Goal: Information Seeking & Learning: Learn about a topic

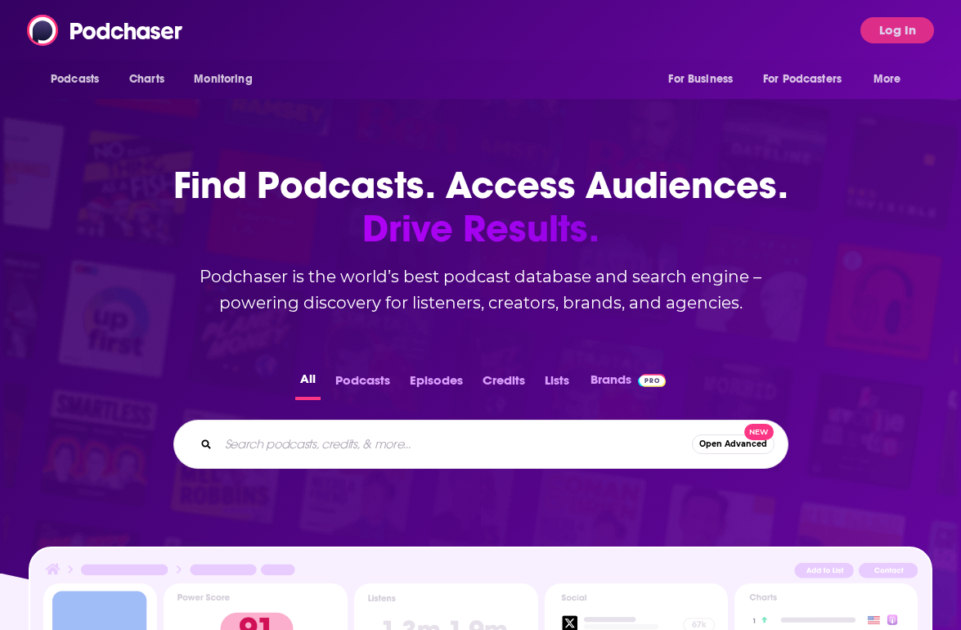
click at [397, 451] on input "Search podcasts, credits, & more..." at bounding box center [454, 444] width 473 height 26
click at [379, 391] on button "Podcasts" at bounding box center [362, 384] width 65 height 32
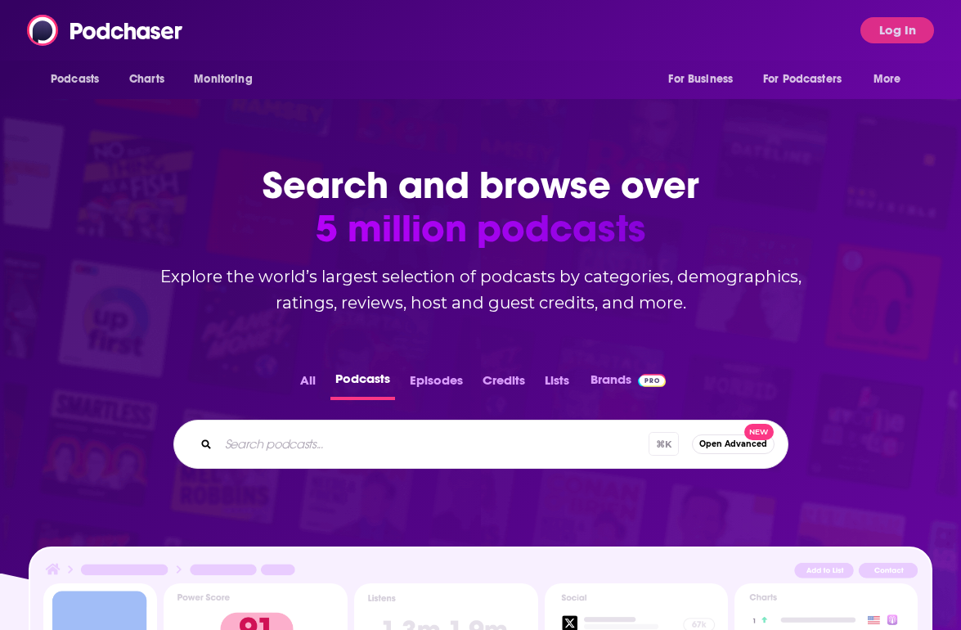
click at [371, 435] on input "Search podcasts..." at bounding box center [433, 444] width 430 height 26
paste input "Everyday AI"
type input "Everyday AI"
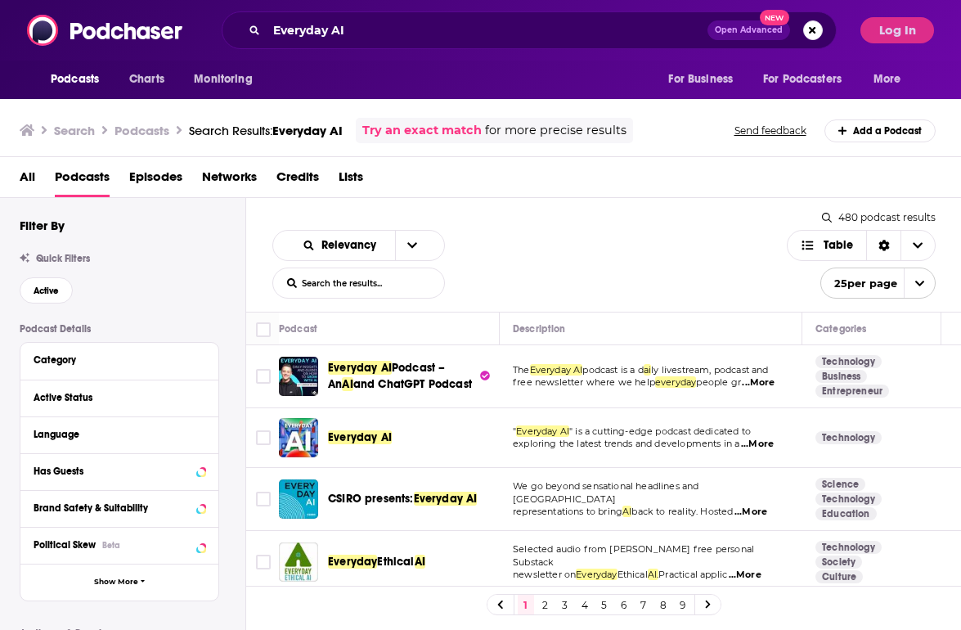
click at [381, 377] on span "and ChatGPT Podcast" at bounding box center [412, 384] width 119 height 14
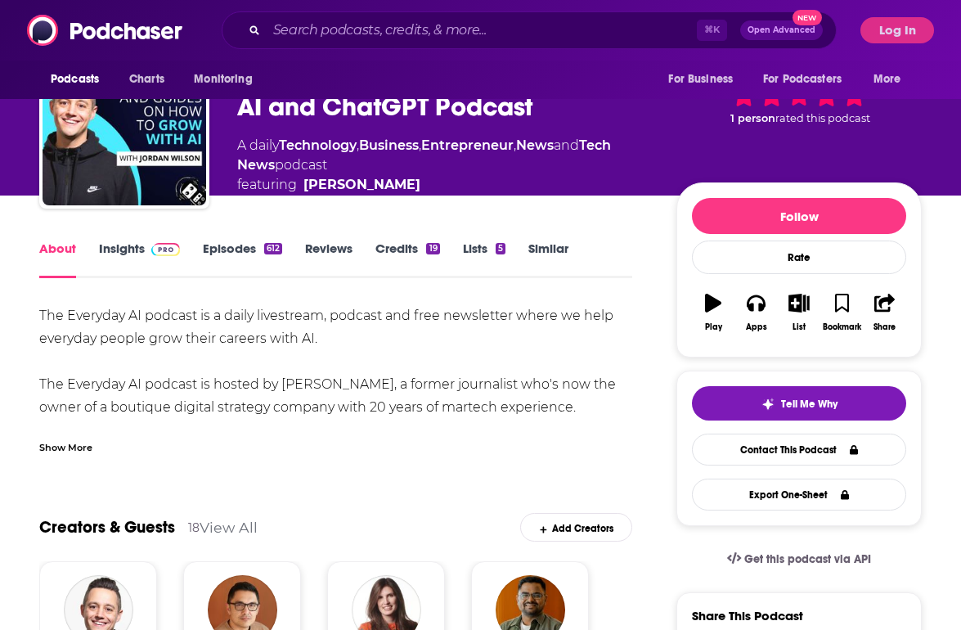
scroll to position [78, 0]
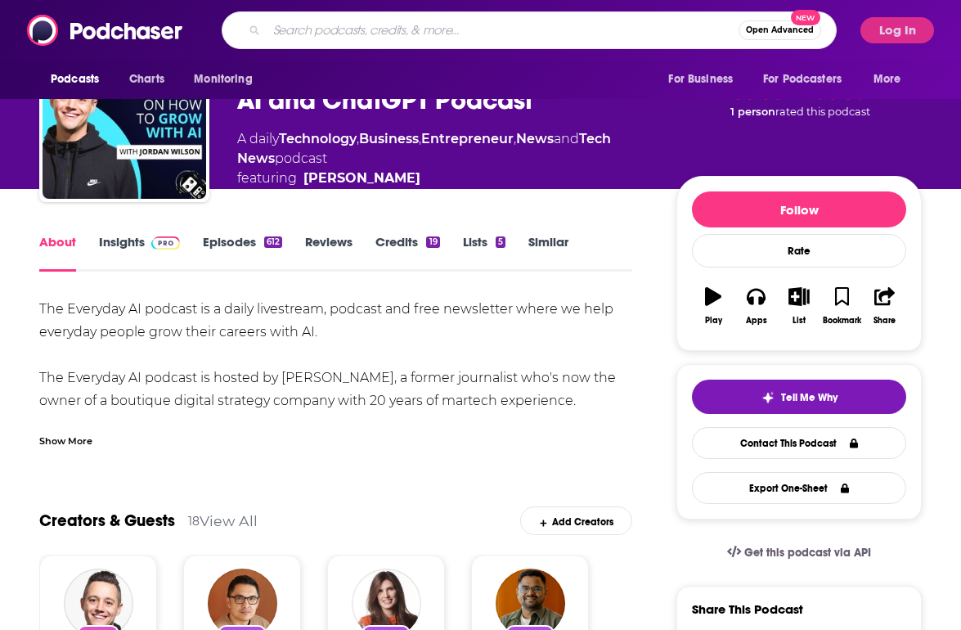
click at [351, 29] on input "Search podcasts, credits, & more..." at bounding box center [503, 30] width 472 height 26
paste input "AI Chat"
type input "AI Chat"
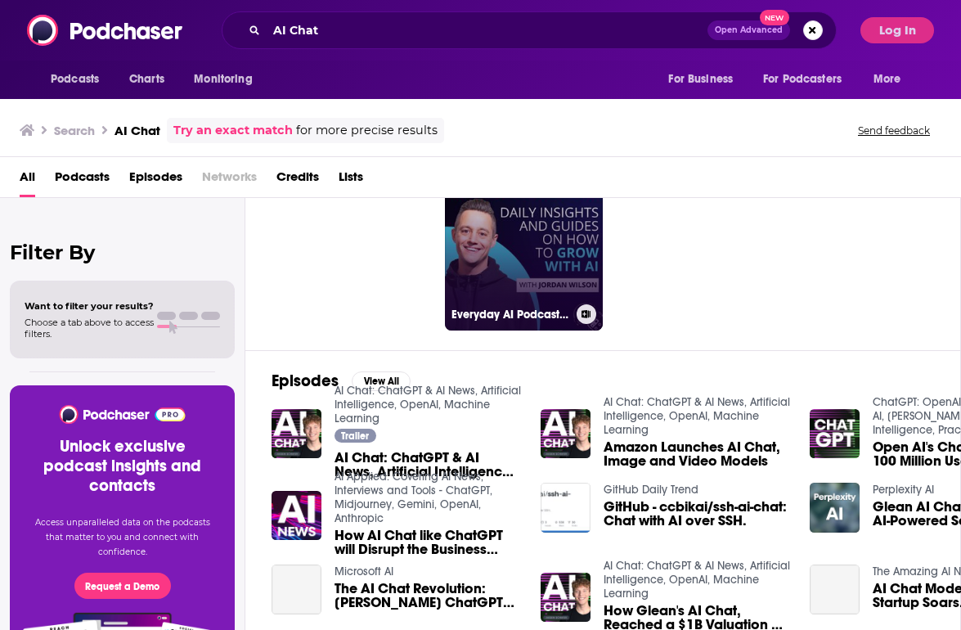
scroll to position [191, 0]
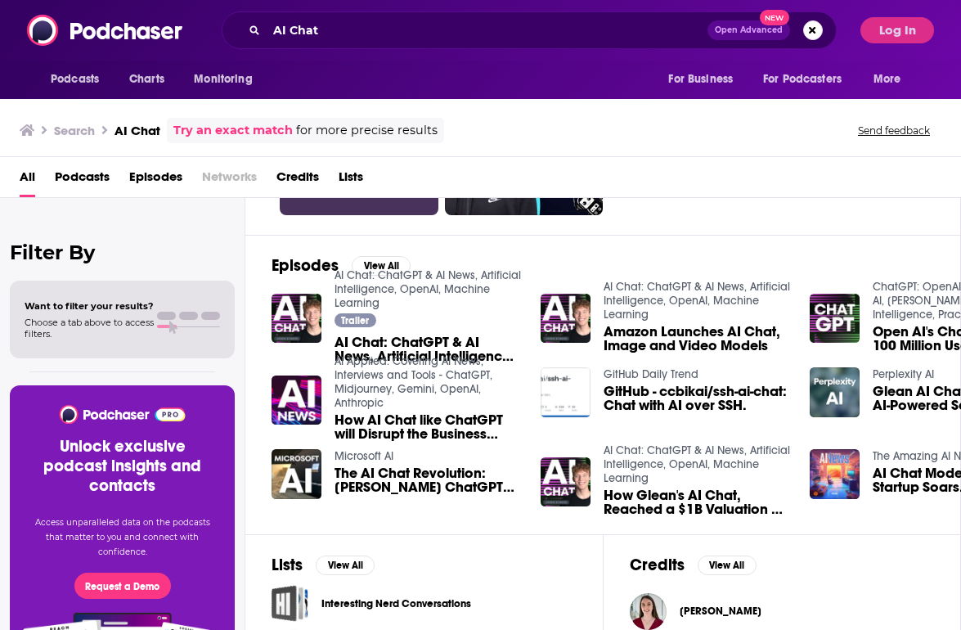
click at [397, 214] on link at bounding box center [359, 135] width 159 height 159
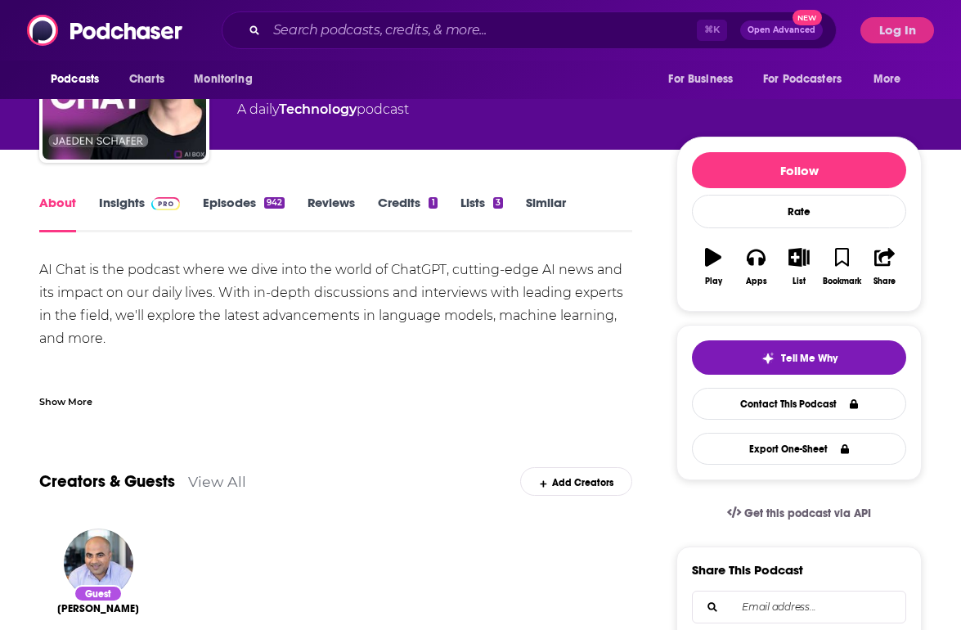
scroll to position [32, 0]
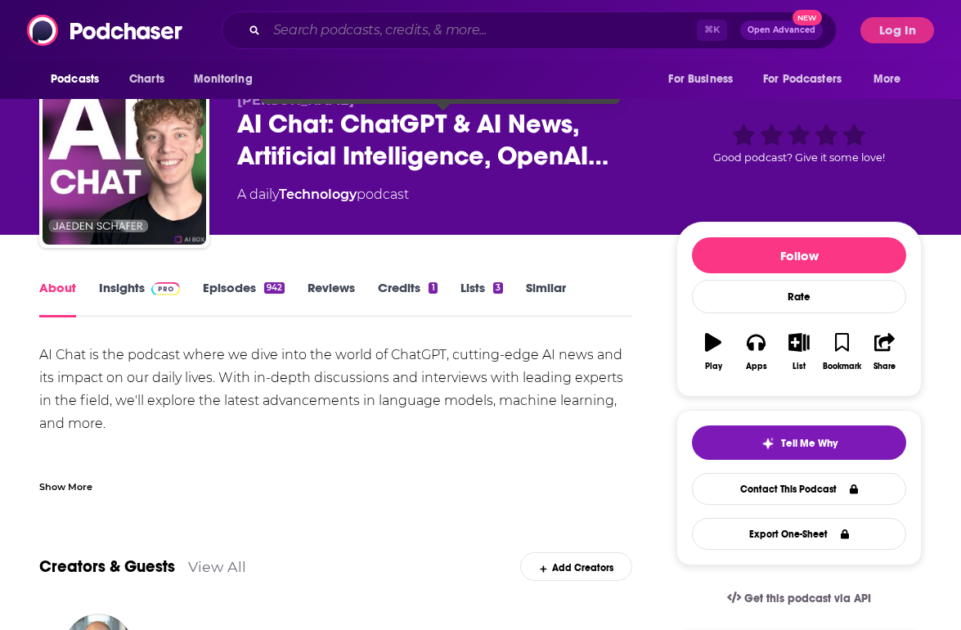
click at [401, 34] on input "Search podcasts, credits, & more..." at bounding box center [482, 30] width 430 height 26
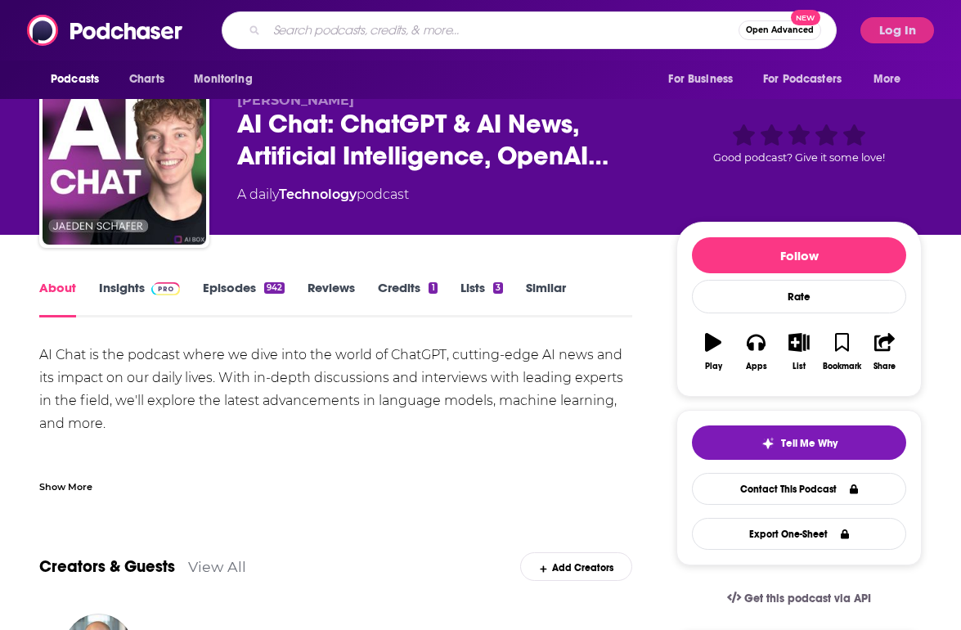
paste input "Product Marketing Maestros: Tales from the Front Lines"
type input "Product Marketing Maestros: Tales from the Front Lines"
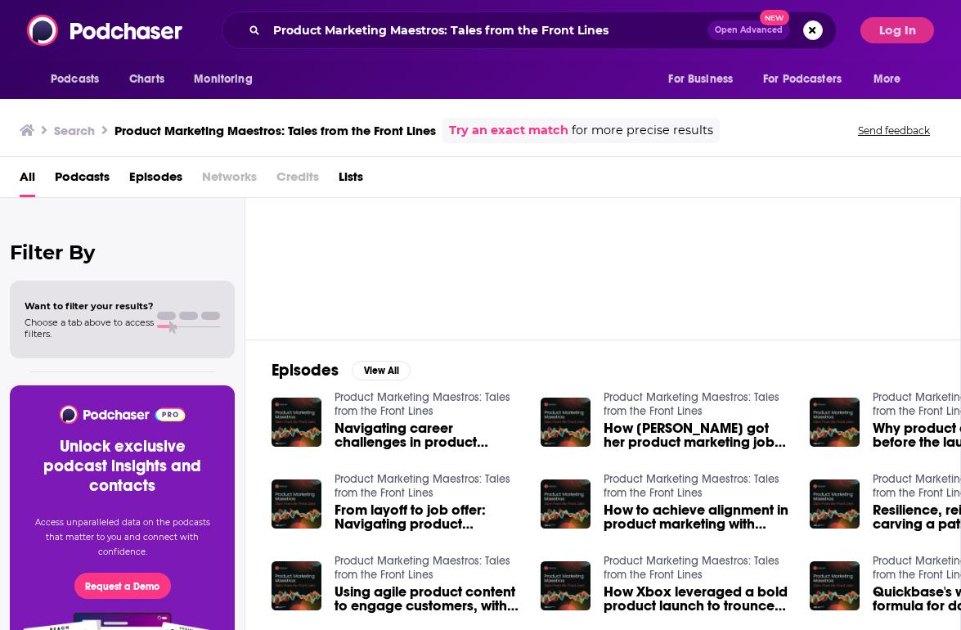
scroll to position [94, 0]
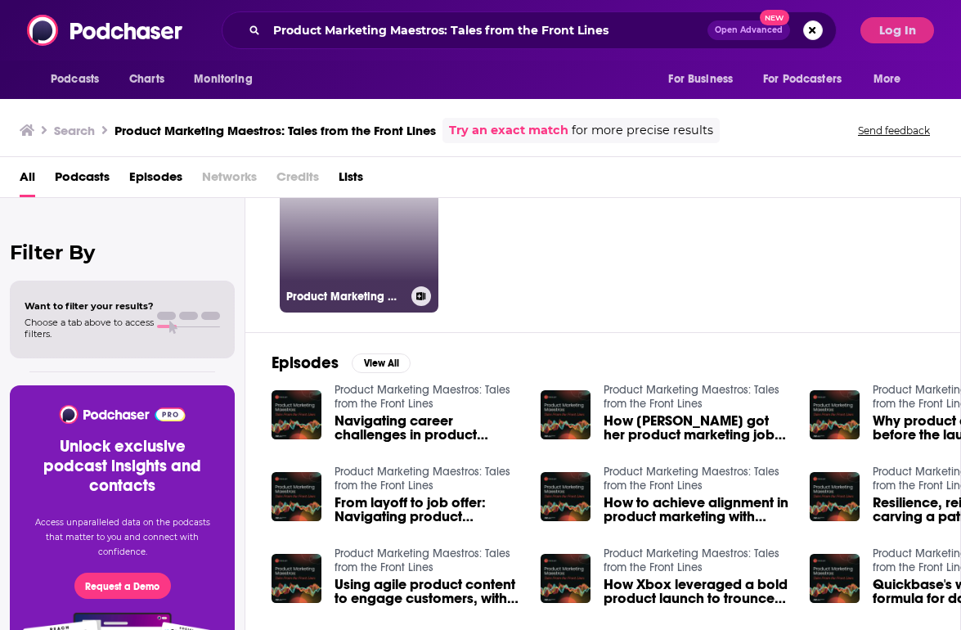
click at [395, 210] on link "Product Marketing Maestros: Tales from the Front Lines" at bounding box center [359, 233] width 159 height 159
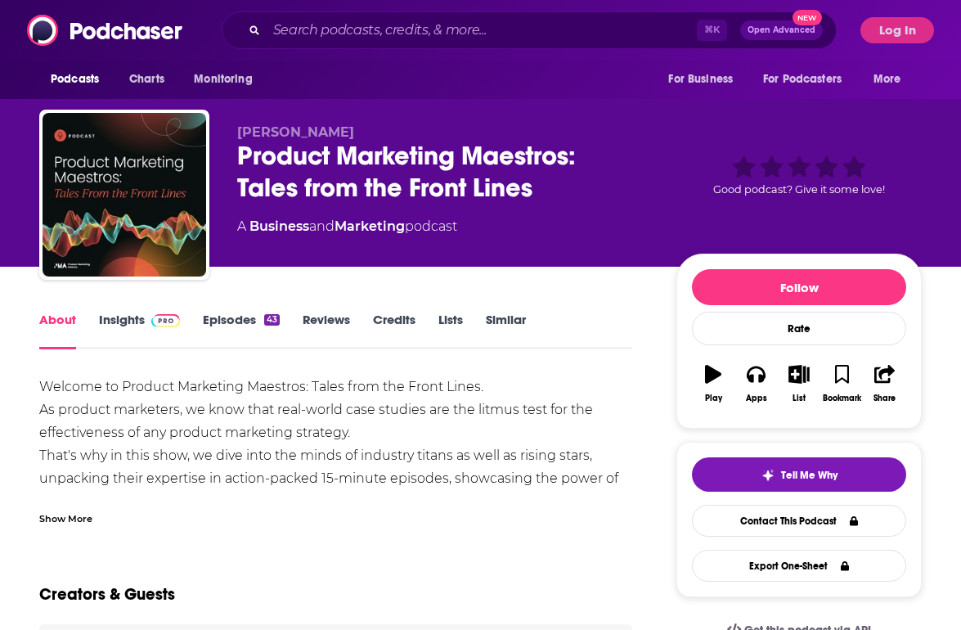
click at [149, 316] on span at bounding box center [162, 320] width 35 height 16
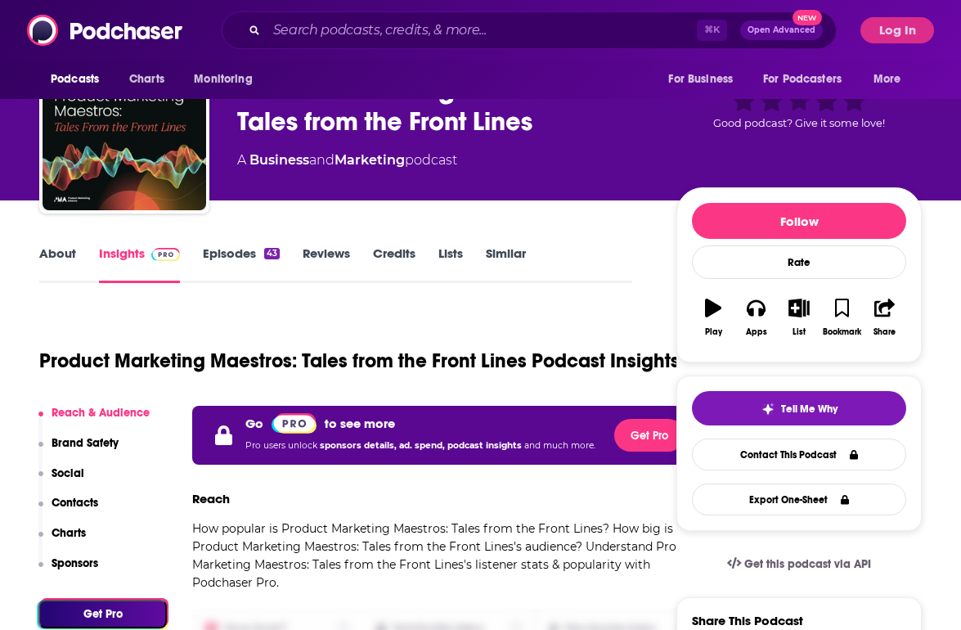
scroll to position [99, 0]
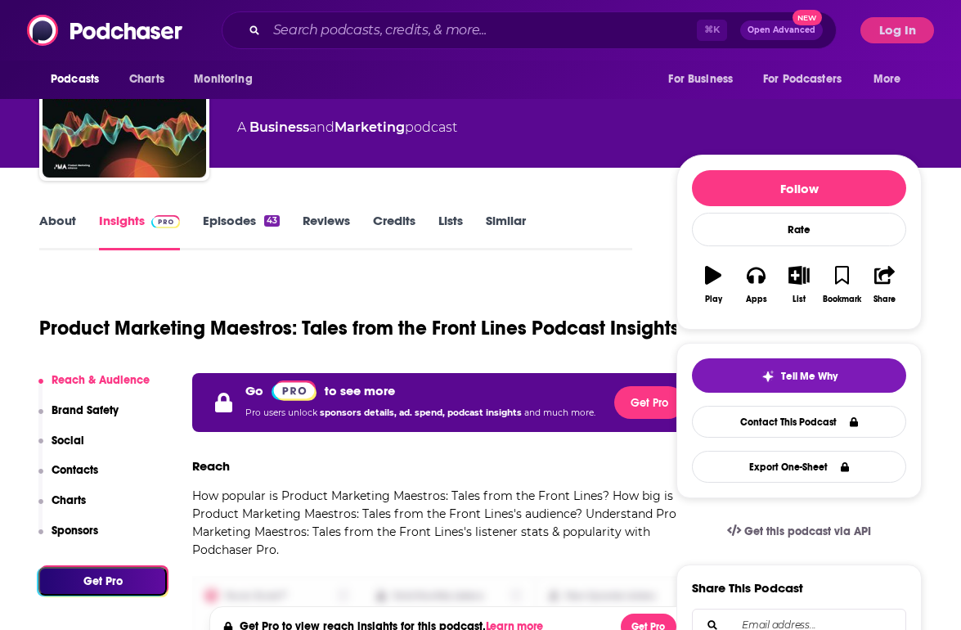
click at [224, 227] on link "Episodes 43" at bounding box center [241, 232] width 77 height 38
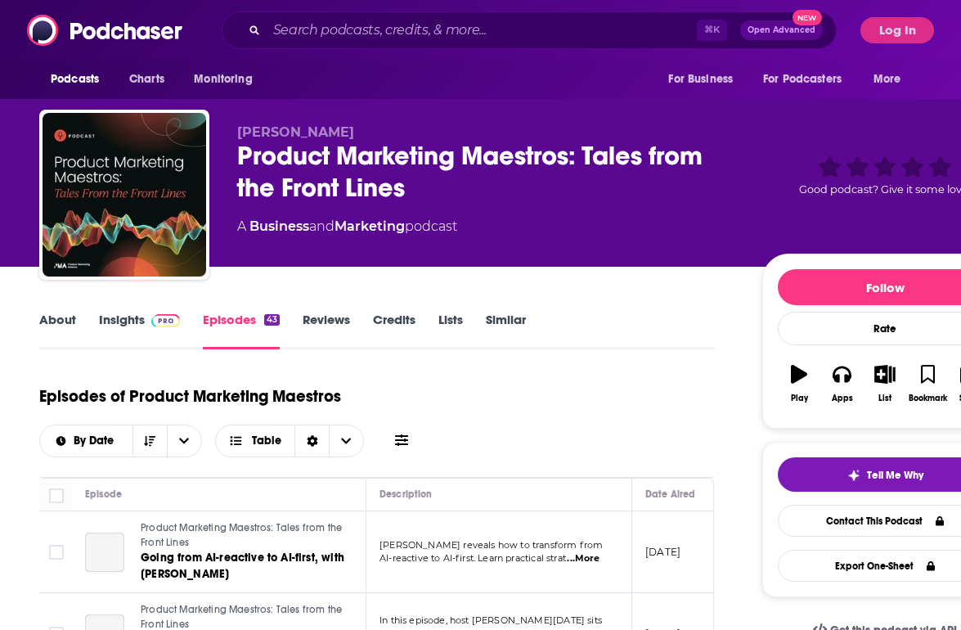
scroll to position [186, 0]
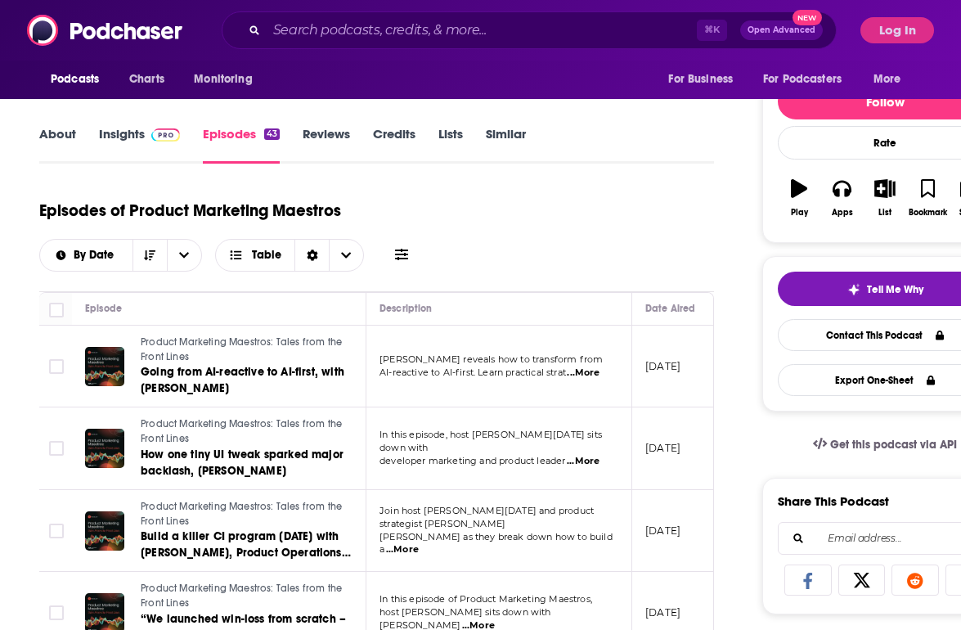
click at [47, 135] on link "About" at bounding box center [57, 145] width 37 height 38
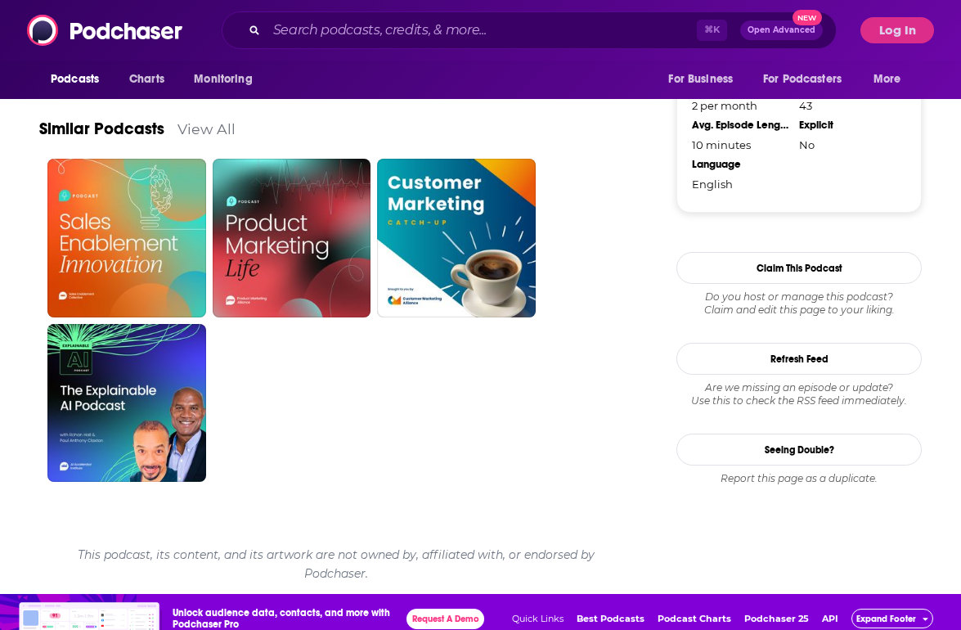
scroll to position [1166, 0]
